Goal: Information Seeking & Learning: Learn about a topic

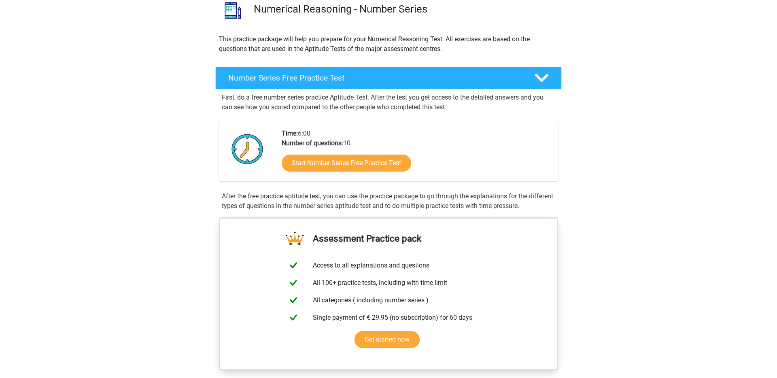
scroll to position [107, 0]
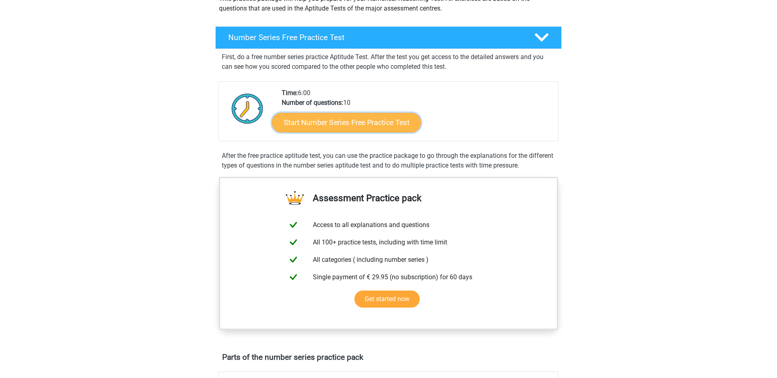
click at [386, 122] on link "Start Number Series Free Practice Test" at bounding box center [346, 121] width 149 height 19
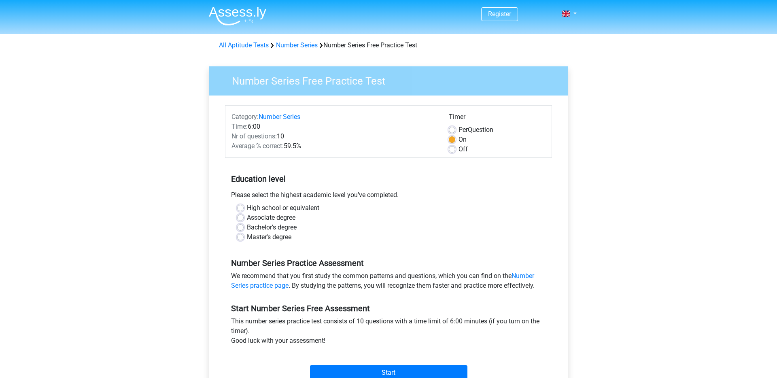
scroll to position [96, 0]
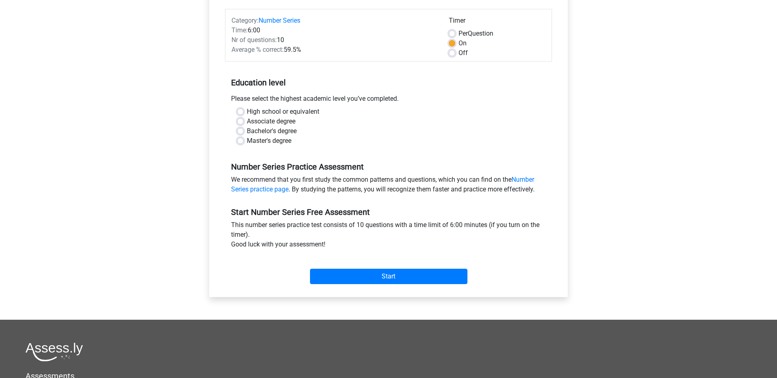
click at [247, 132] on label "Bachelor's degree" at bounding box center [272, 131] width 50 height 10
click at [238, 132] on input "Bachelor's degree" at bounding box center [240, 130] width 6 height 8
radio input "true"
click at [356, 284] on div "Start" at bounding box center [388, 269] width 327 height 35
click at [352, 277] on input "Start" at bounding box center [388, 276] width 157 height 15
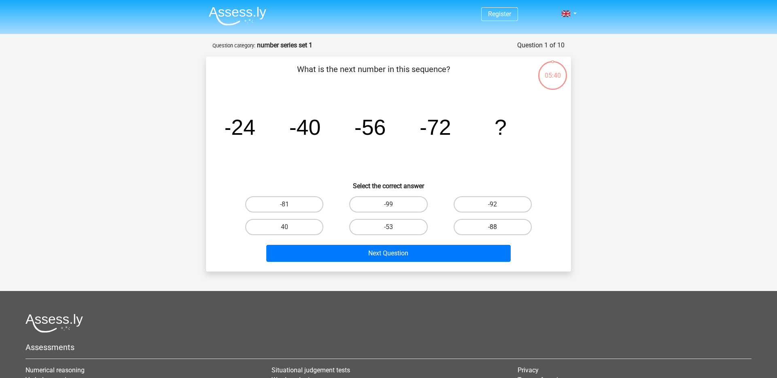
click at [477, 229] on label "-88" at bounding box center [493, 227] width 78 height 16
click at [492, 229] on input "-88" at bounding box center [494, 229] width 5 height 5
radio input "true"
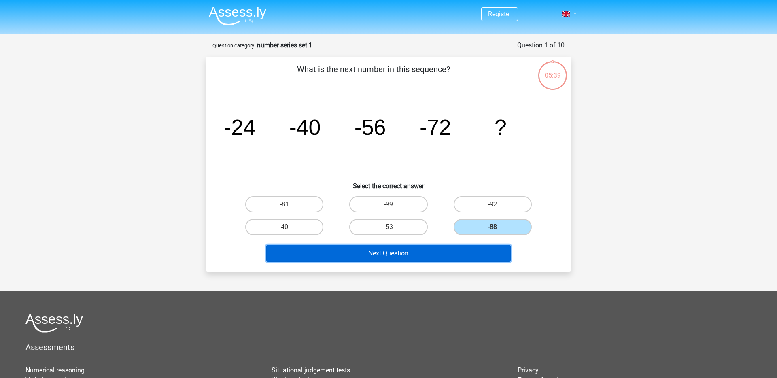
click at [456, 259] on button "Next Question" at bounding box center [388, 253] width 245 height 17
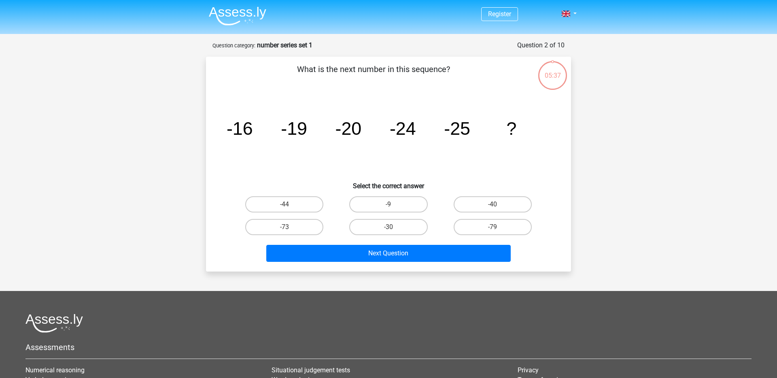
scroll to position [40, 0]
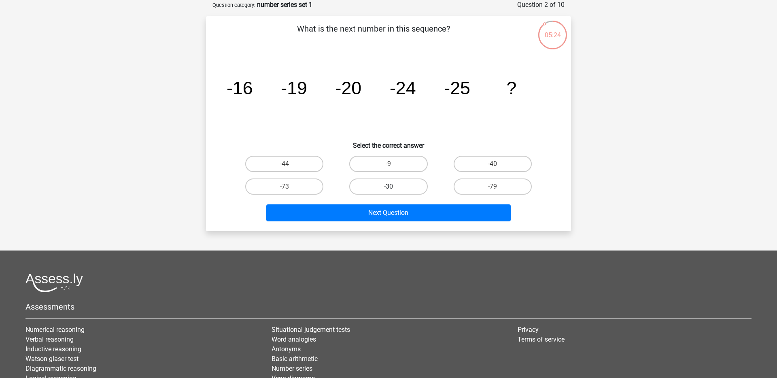
click at [386, 191] on label "-30" at bounding box center [388, 186] width 78 height 16
click at [388, 191] on input "-30" at bounding box center [390, 189] width 5 height 5
radio input "true"
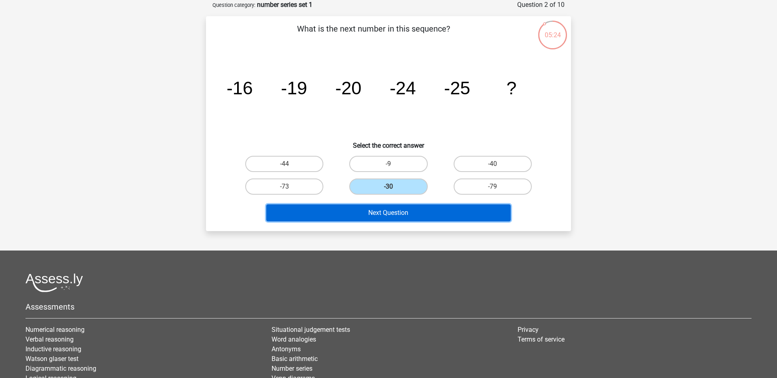
click at [388, 209] on button "Next Question" at bounding box center [388, 212] width 245 height 17
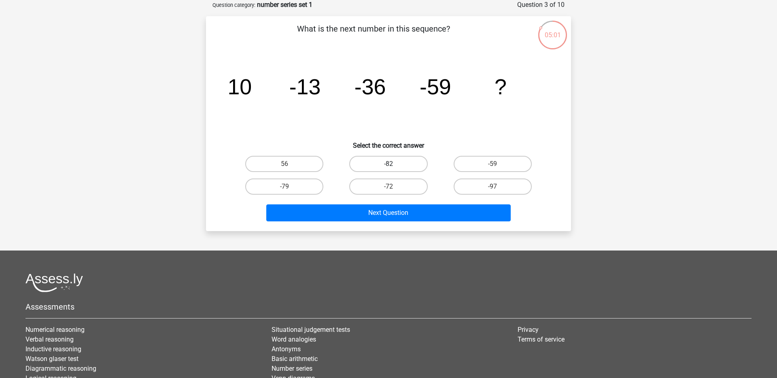
click at [387, 165] on label "-82" at bounding box center [388, 164] width 78 height 16
click at [388, 165] on input "-82" at bounding box center [390, 166] width 5 height 5
radio input "true"
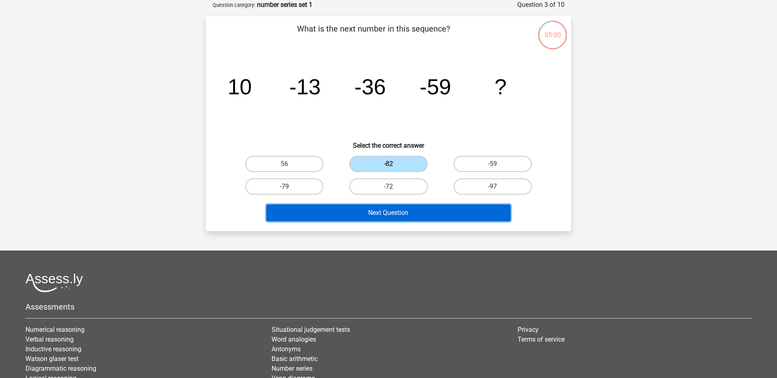
click at [393, 212] on button "Next Question" at bounding box center [388, 212] width 245 height 17
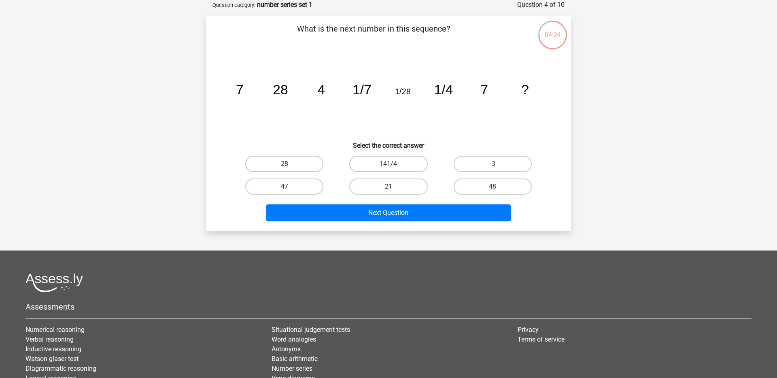
click at [277, 164] on label "28" at bounding box center [284, 164] width 78 height 16
click at [284, 164] on input "28" at bounding box center [286, 166] width 5 height 5
radio input "true"
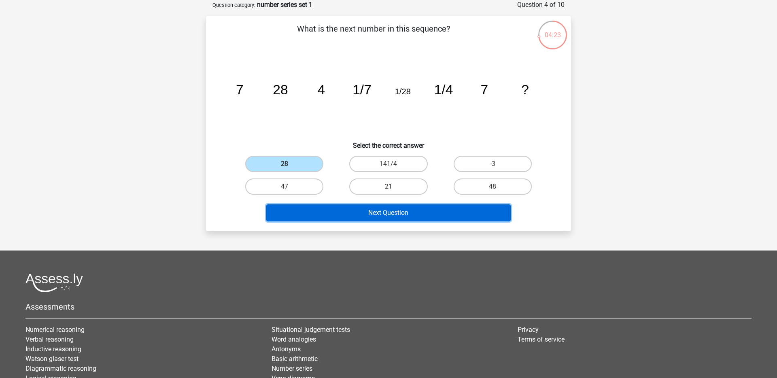
click at [333, 216] on button "Next Question" at bounding box center [388, 212] width 245 height 17
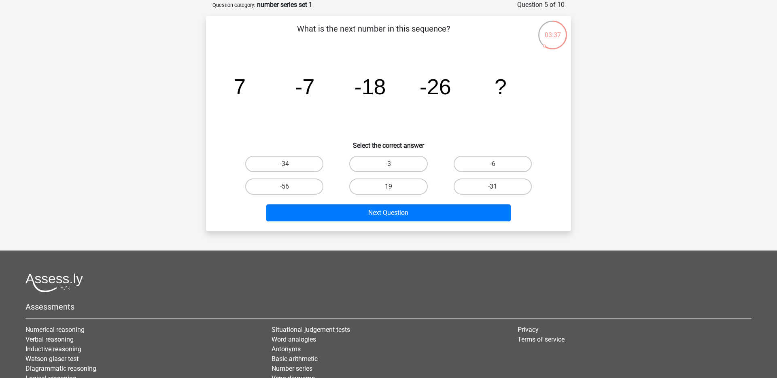
click at [483, 180] on label "-31" at bounding box center [493, 186] width 78 height 16
click at [492, 187] on input "-31" at bounding box center [494, 189] width 5 height 5
radio input "true"
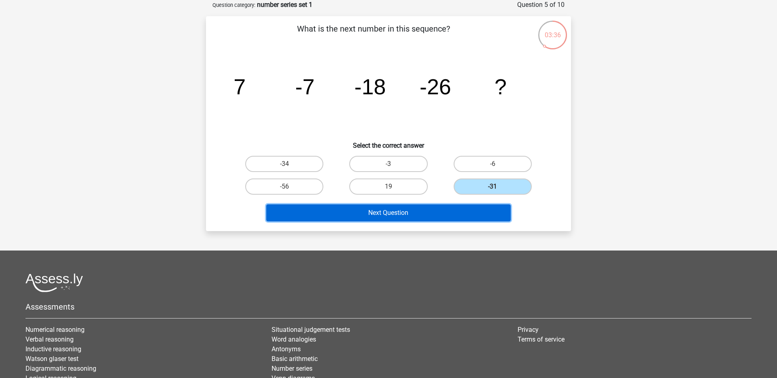
click at [468, 211] on button "Next Question" at bounding box center [388, 212] width 245 height 17
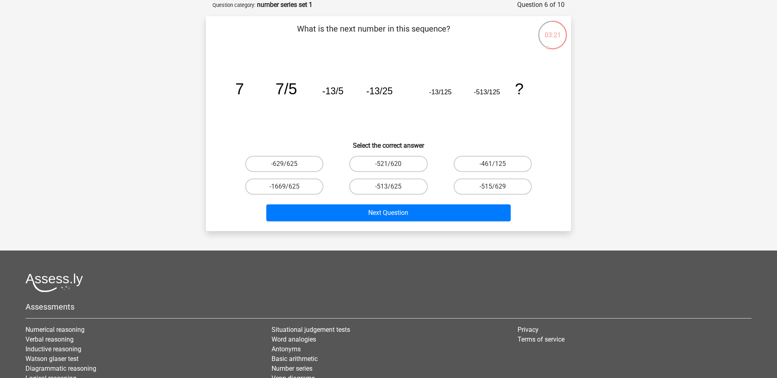
click at [229, 106] on icon "image/svg+xml 7 7/5 -13/5 -13/25 -13/125 -513/125 ?" at bounding box center [388, 94] width 326 height 82
click at [379, 190] on label "-513/625" at bounding box center [388, 186] width 78 height 16
click at [388, 190] on input "-513/625" at bounding box center [390, 189] width 5 height 5
radio input "true"
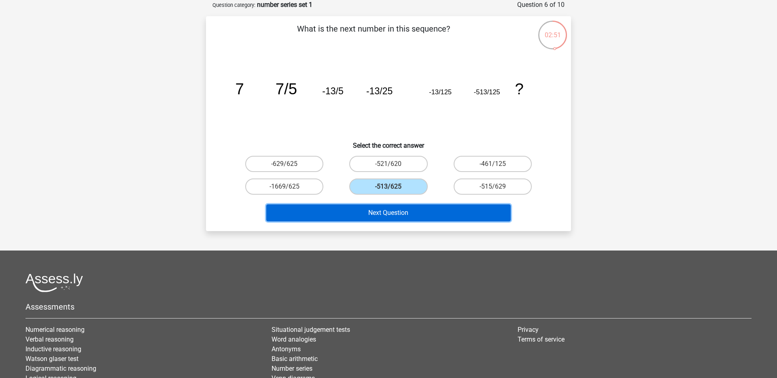
click at [378, 214] on button "Next Question" at bounding box center [388, 212] width 245 height 17
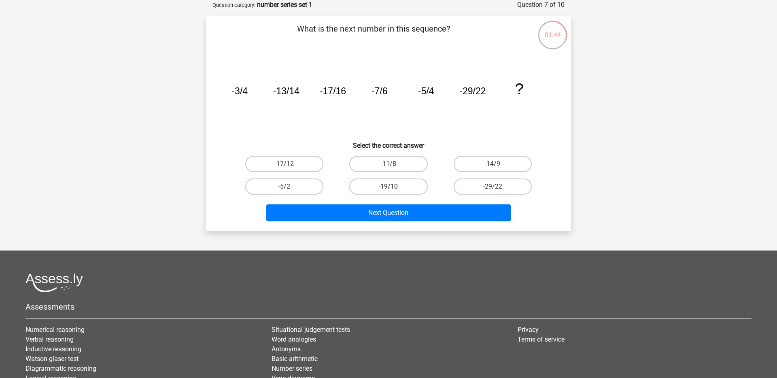
click at [383, 186] on label "-19/10" at bounding box center [388, 186] width 78 height 16
click at [388, 187] on input "-19/10" at bounding box center [390, 189] width 5 height 5
radio input "true"
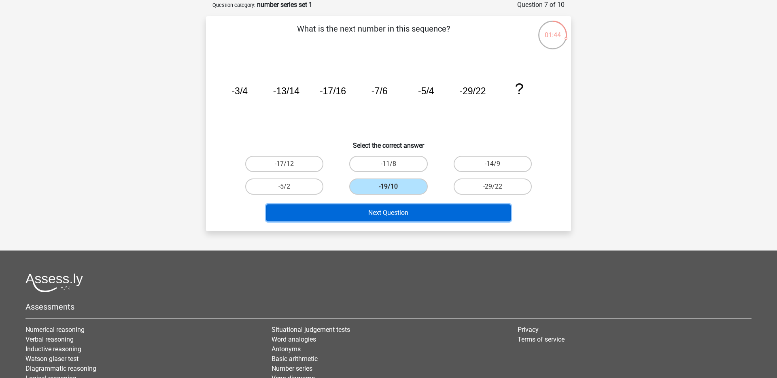
click at [387, 218] on button "Next Question" at bounding box center [388, 212] width 245 height 17
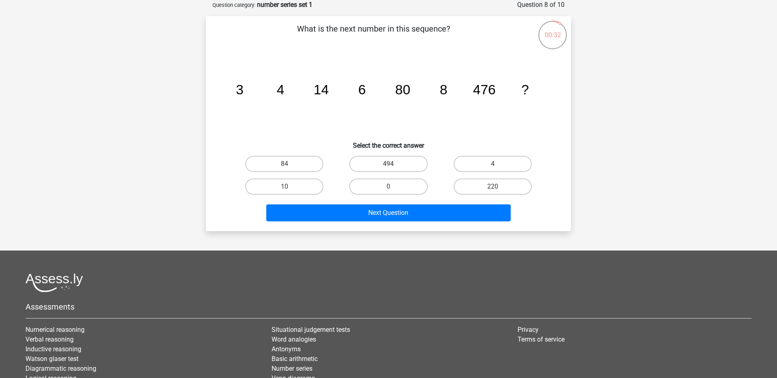
click at [392, 168] on input "494" at bounding box center [390, 166] width 5 height 5
radio input "true"
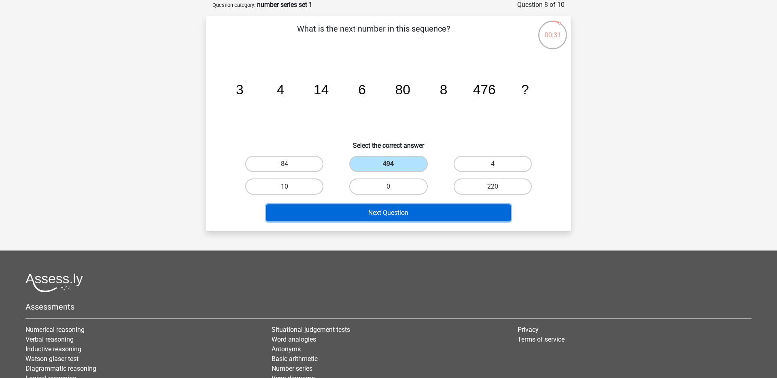
click at [407, 218] on button "Next Question" at bounding box center [388, 212] width 245 height 17
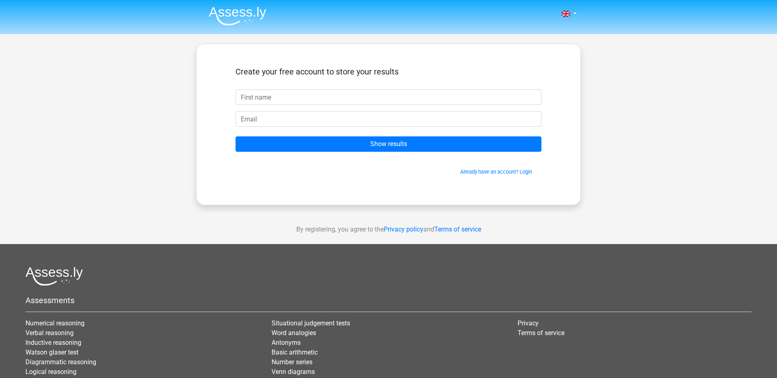
click at [323, 96] on input "text" at bounding box center [388, 96] width 306 height 15
type input "roy"
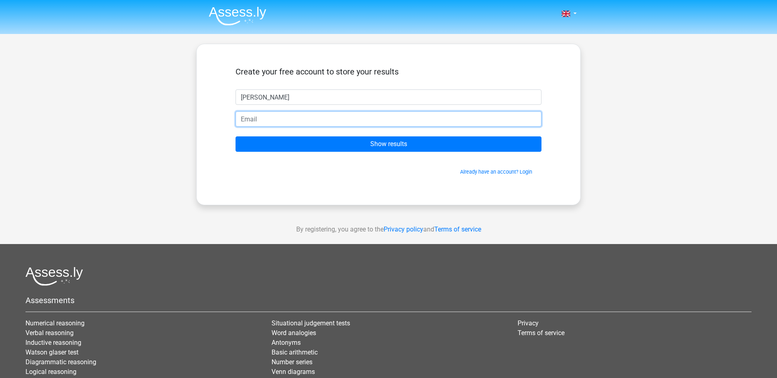
click at [290, 125] on input "email" at bounding box center [388, 118] width 306 height 15
type input "royywati@gmail.com"
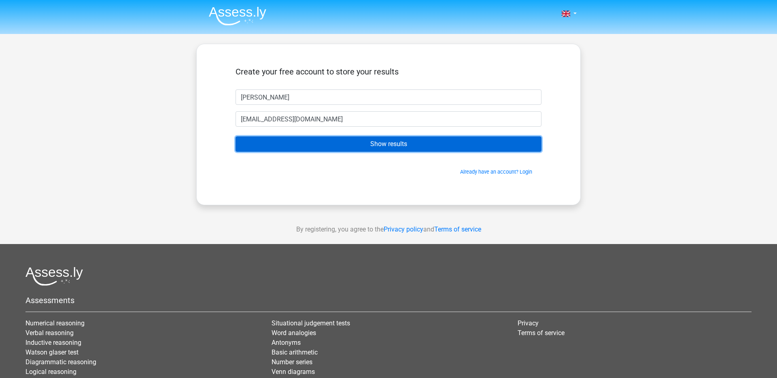
click at [316, 145] on input "Show results" at bounding box center [388, 143] width 306 height 15
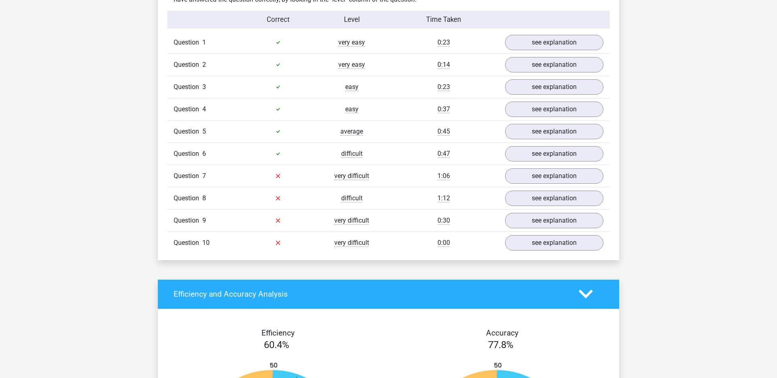
scroll to position [651, 0]
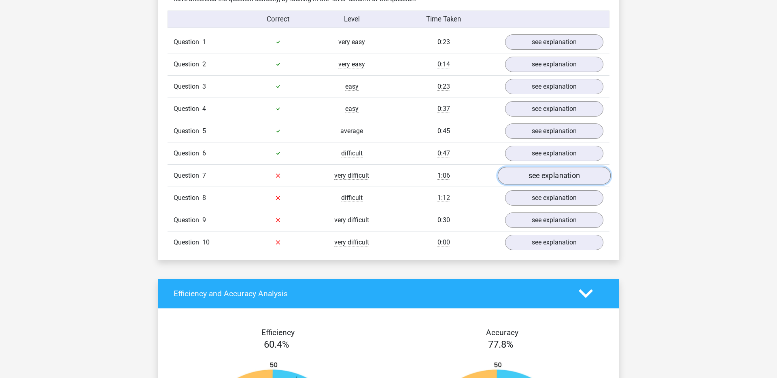
click at [538, 175] on link "see explanation" at bounding box center [554, 176] width 113 height 18
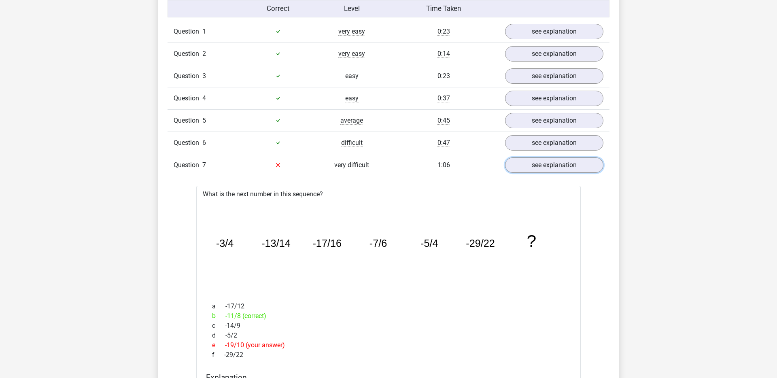
scroll to position [581, 0]
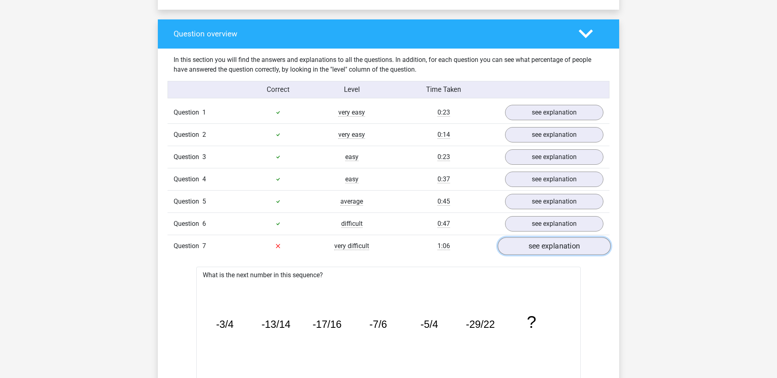
click at [548, 246] on link "see explanation" at bounding box center [554, 246] width 113 height 18
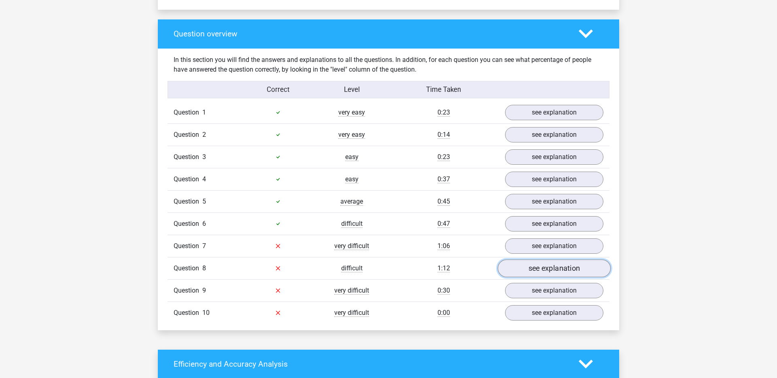
click at [558, 270] on link "see explanation" at bounding box center [554, 268] width 113 height 18
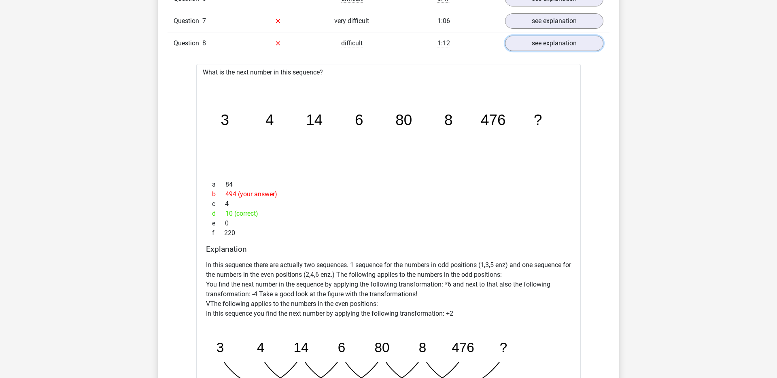
scroll to position [805, 0]
click at [538, 49] on link "see explanation" at bounding box center [554, 45] width 113 height 18
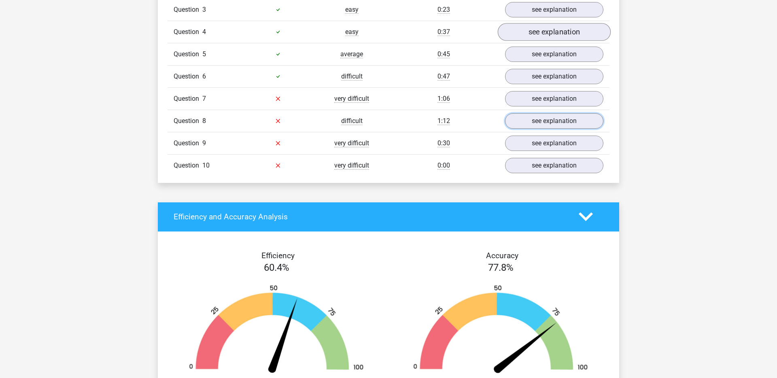
scroll to position [729, 0]
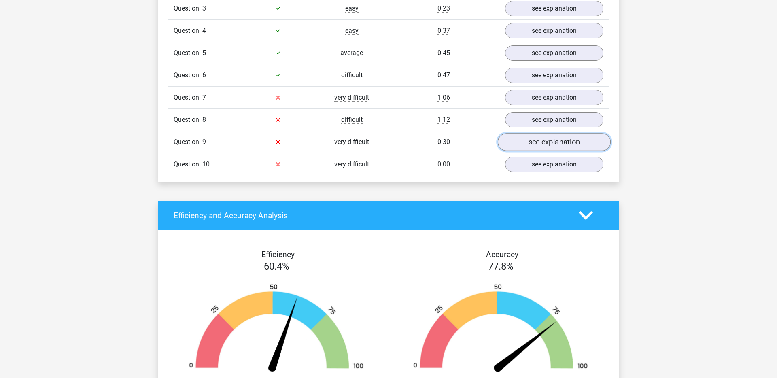
click at [540, 145] on link "see explanation" at bounding box center [554, 142] width 113 height 18
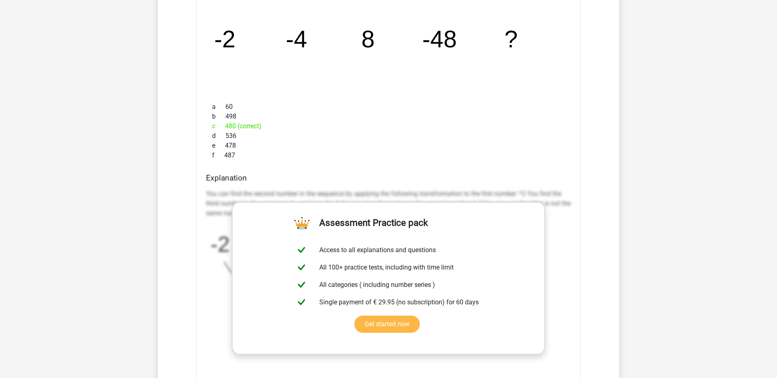
scroll to position [905, 0]
drag, startPoint x: 212, startPoint y: 40, endPoint x: 235, endPoint y: 40, distance: 22.3
click at [235, 40] on icon "image/svg+xml -2 -4 8 -48 ?" at bounding box center [388, 48] width 358 height 90
drag, startPoint x: 312, startPoint y: 38, endPoint x: 218, endPoint y: 39, distance: 93.1
click at [218, 39] on icon "image/svg+xml -2 -4 8 -48 ?" at bounding box center [388, 48] width 358 height 90
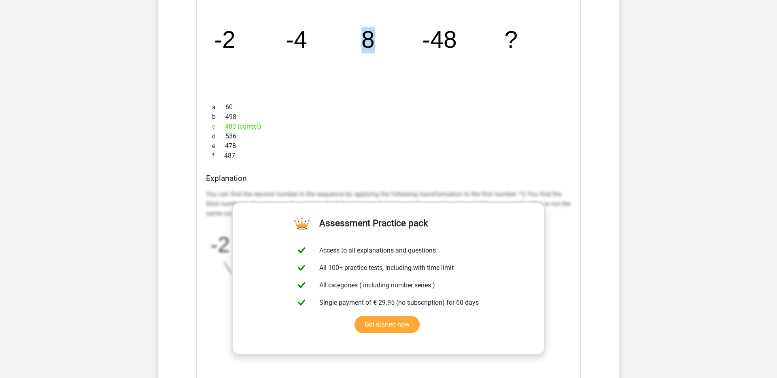
drag, startPoint x: 372, startPoint y: 36, endPoint x: 350, endPoint y: 38, distance: 21.5
click at [350, 38] on icon "image/svg+xml -2 -4 8 -48 ?" at bounding box center [388, 48] width 358 height 90
click at [381, 36] on icon "image/svg+xml -2 -4 8 -48 ?" at bounding box center [388, 48] width 358 height 90
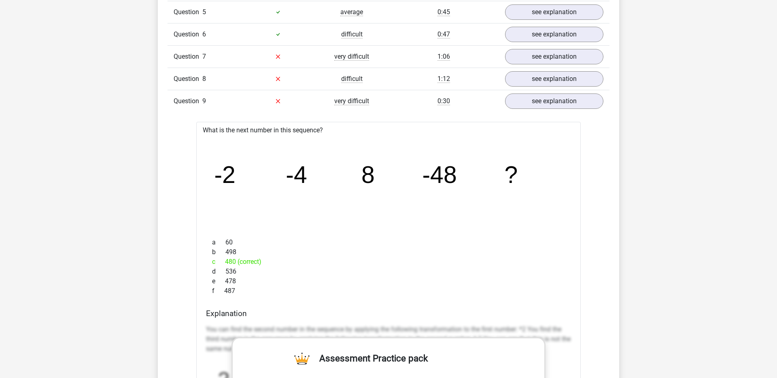
scroll to position [753, 0]
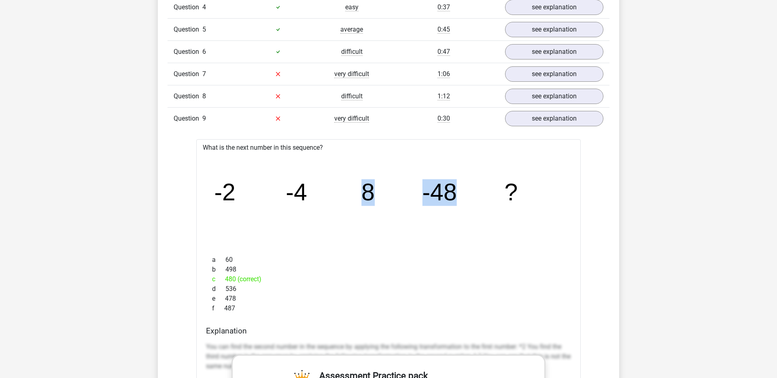
drag, startPoint x: 456, startPoint y: 193, endPoint x: 365, endPoint y: 186, distance: 91.7
click at [365, 186] on g "-2 -4 8 -48 ?" at bounding box center [366, 192] width 304 height 27
click at [251, 199] on icon "image/svg+xml -2 -4 8 -48 ?" at bounding box center [388, 201] width 358 height 90
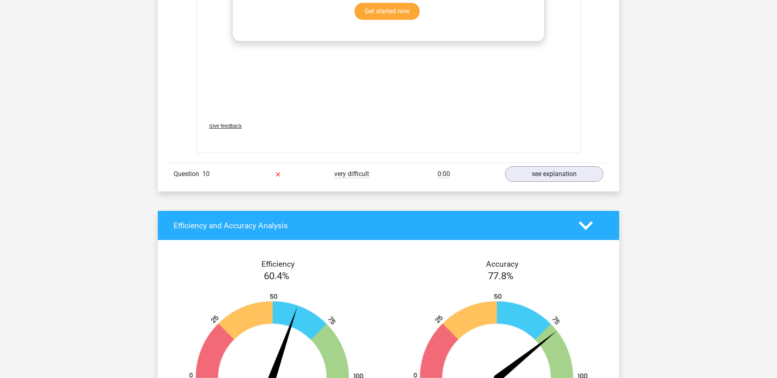
scroll to position [1248, 0]
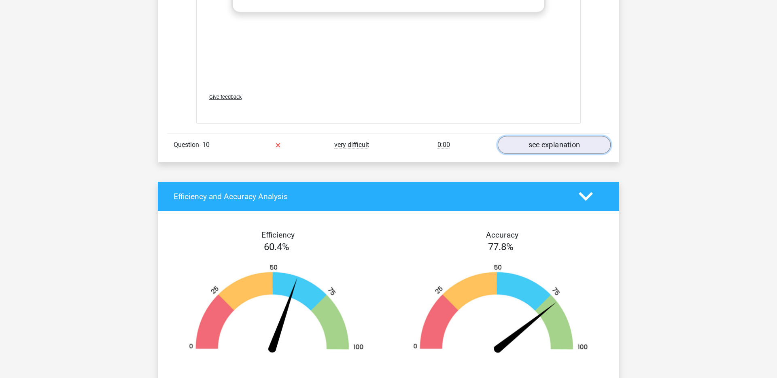
click at [558, 147] on link "see explanation" at bounding box center [554, 145] width 113 height 18
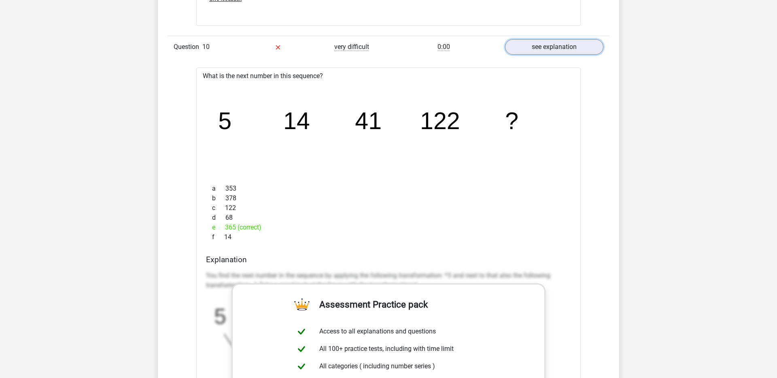
scroll to position [1346, 0]
